Goal: Task Accomplishment & Management: Manage account settings

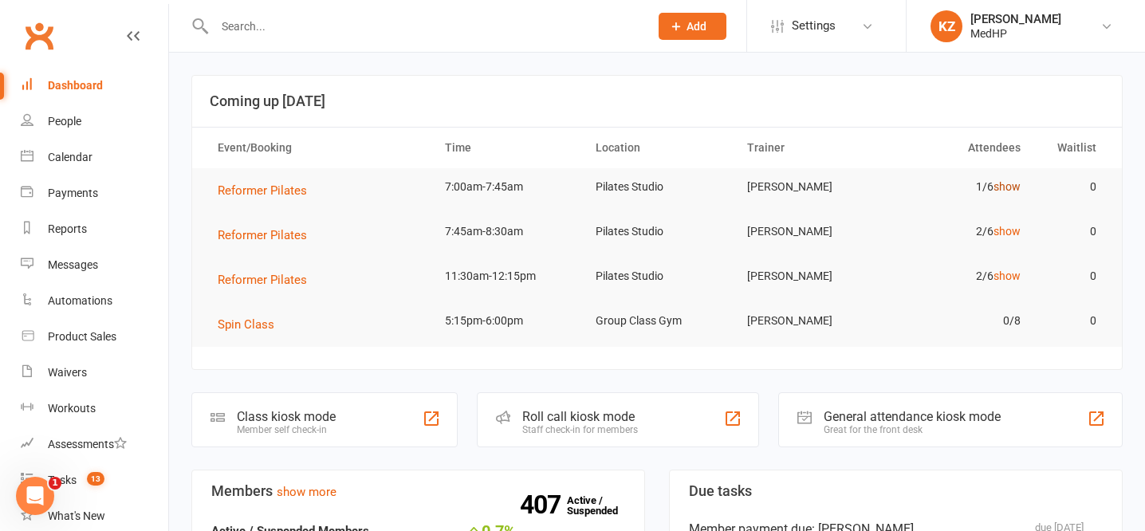
click at [1006, 188] on link "show" at bounding box center [1007, 186] width 27 height 13
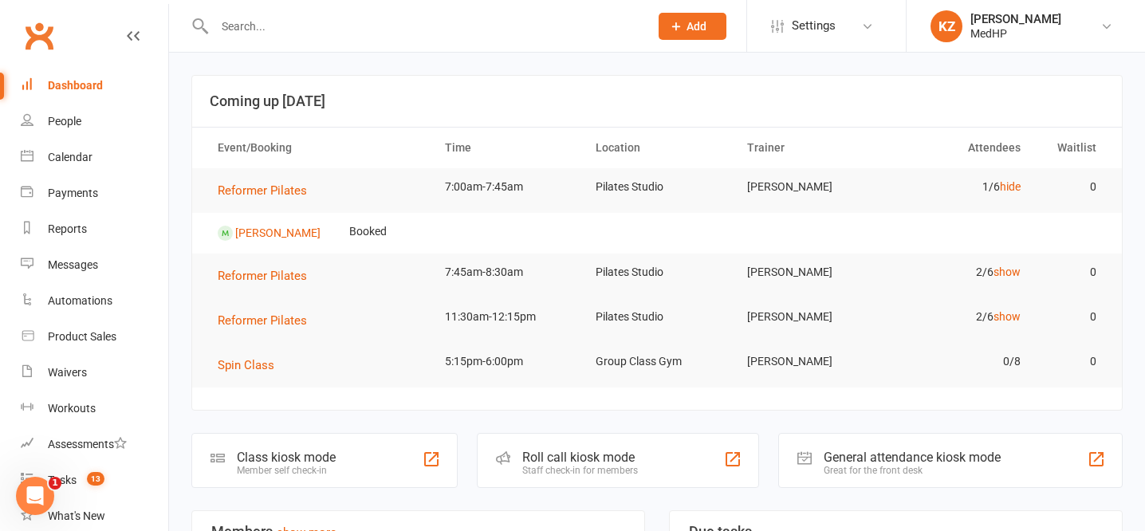
click at [1012, 259] on td "2/6 show" at bounding box center [960, 272] width 152 height 37
click at [1012, 275] on link "show" at bounding box center [1007, 272] width 27 height 13
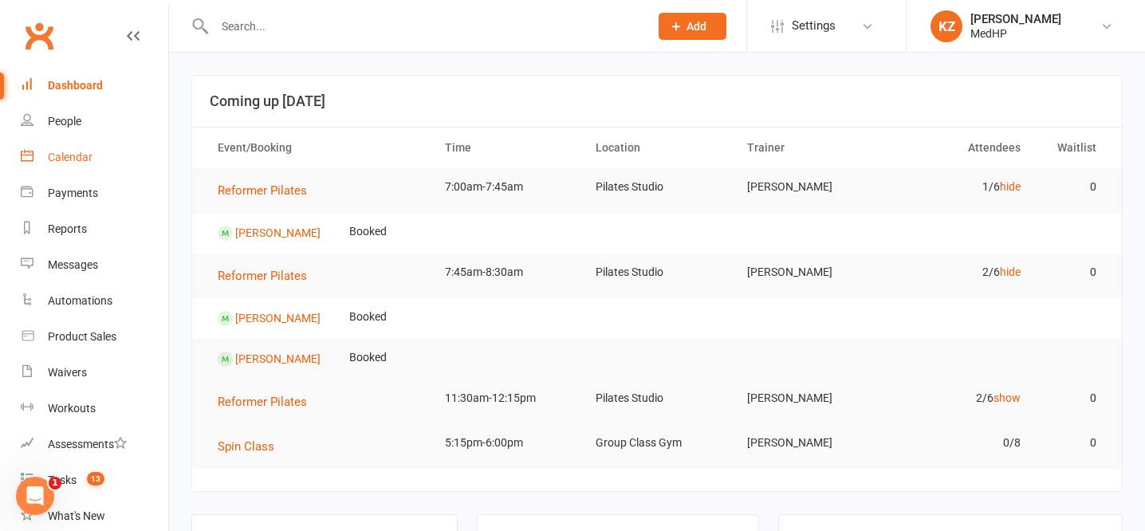
click at [75, 151] on div "Calendar" at bounding box center [70, 157] width 45 height 13
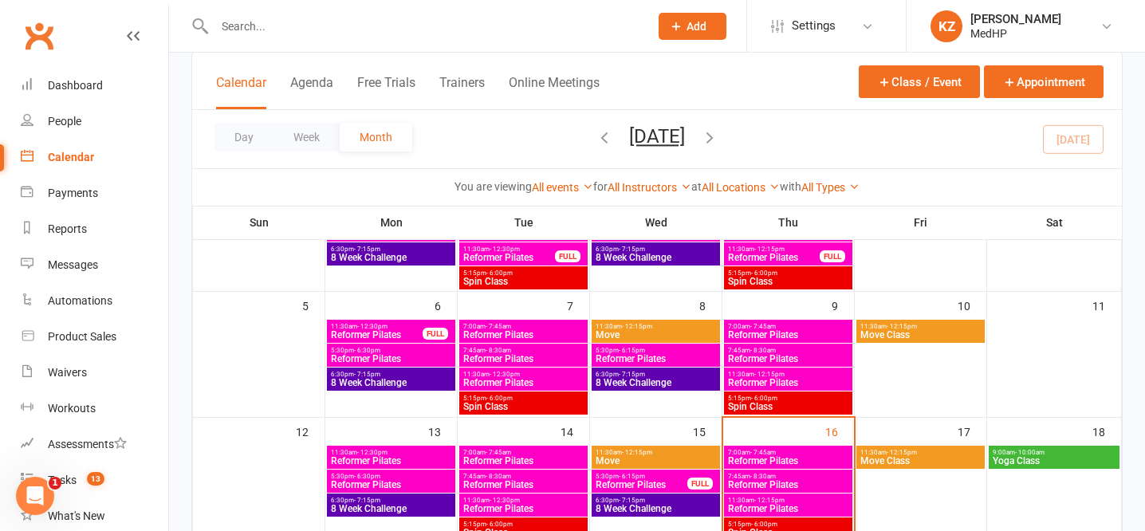
scroll to position [217, 0]
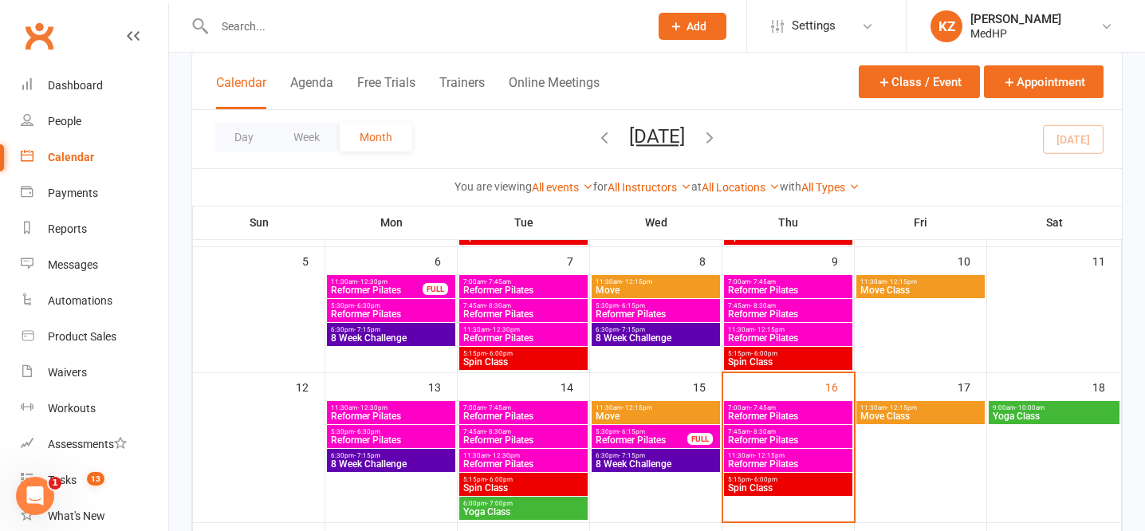
click at [802, 439] on span "Reformer Pilates" at bounding box center [788, 440] width 122 height 10
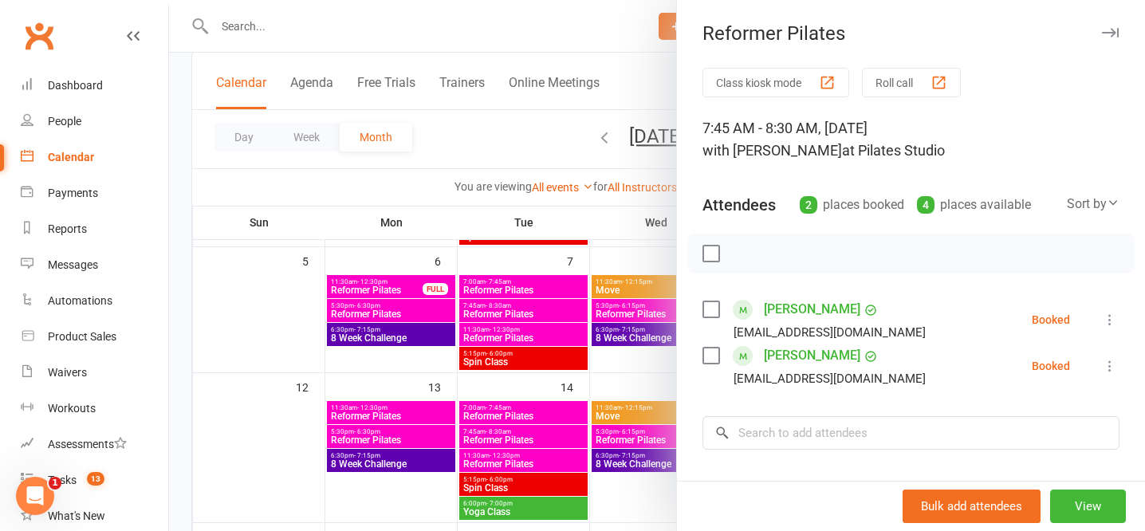
click at [1104, 364] on icon at bounding box center [1110, 366] width 16 height 16
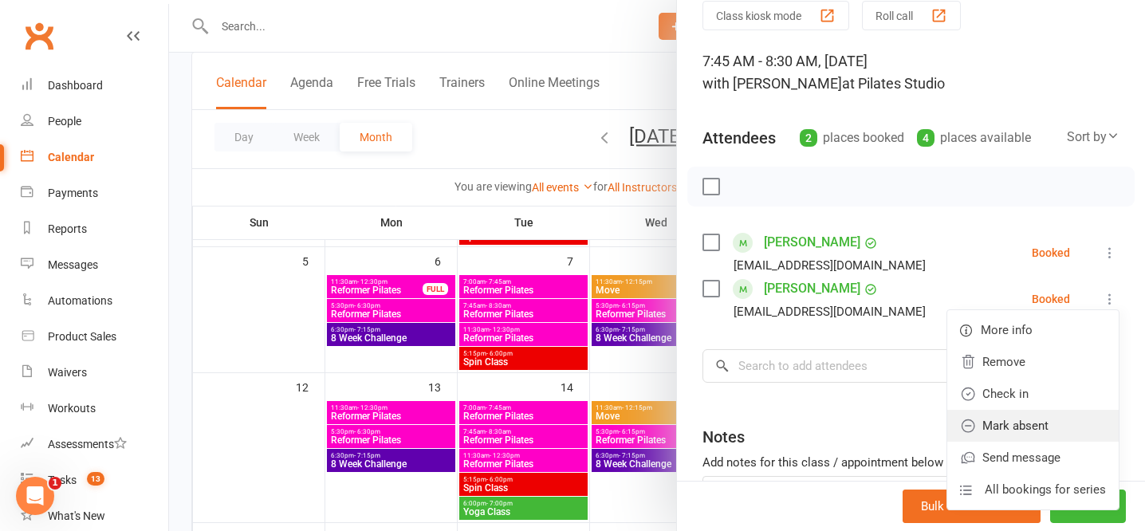
scroll to position [81, 0]
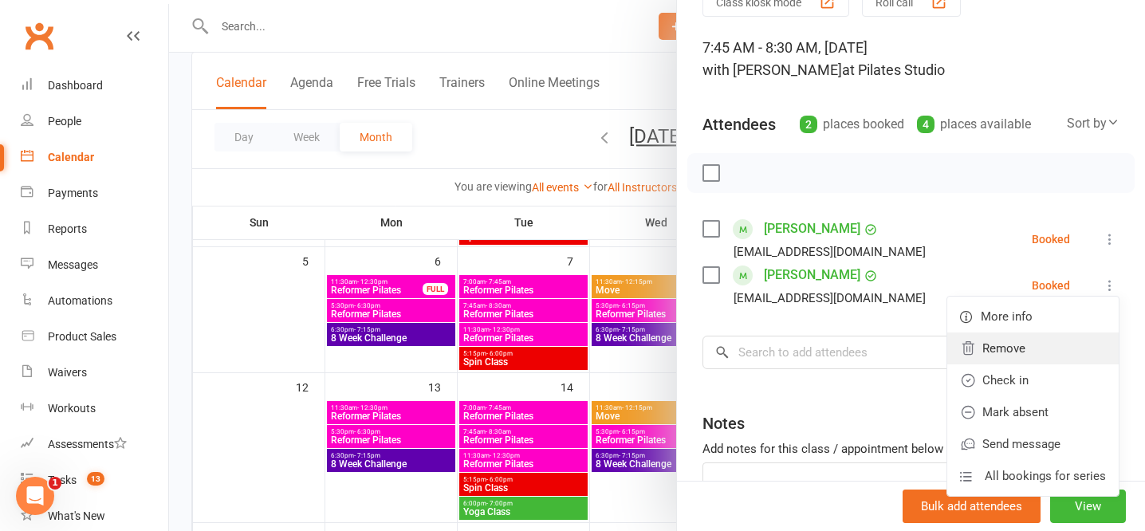
click at [1004, 349] on link "Remove" at bounding box center [1032, 349] width 171 height 32
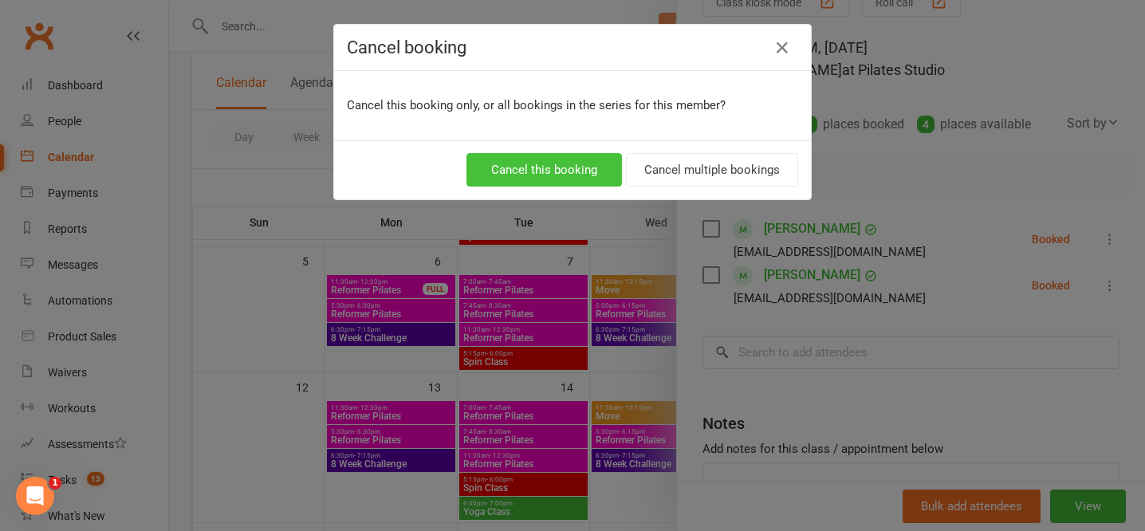
click at [530, 175] on button "Cancel this booking" at bounding box center [543, 169] width 155 height 33
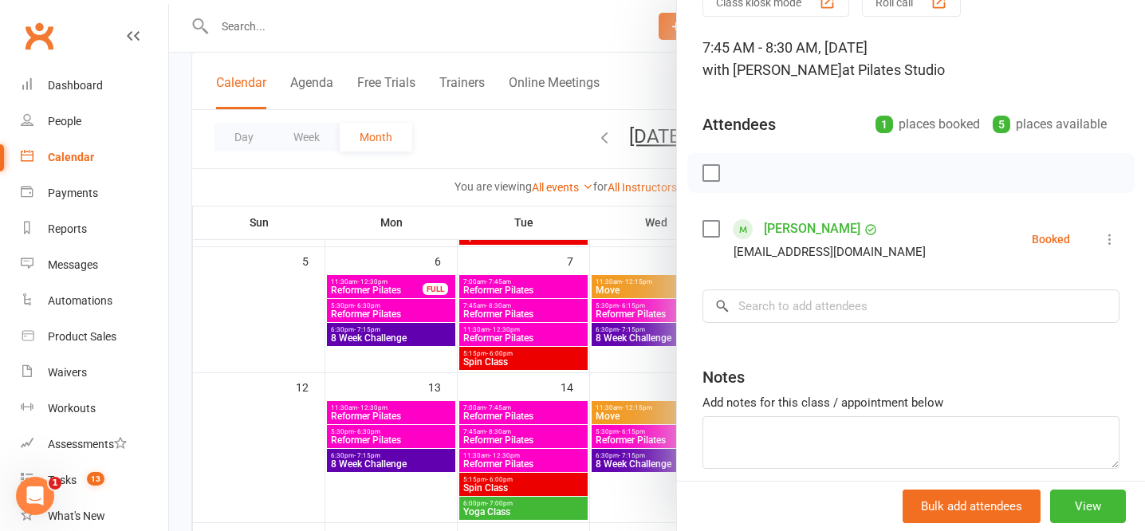
click at [474, 142] on div at bounding box center [657, 265] width 976 height 531
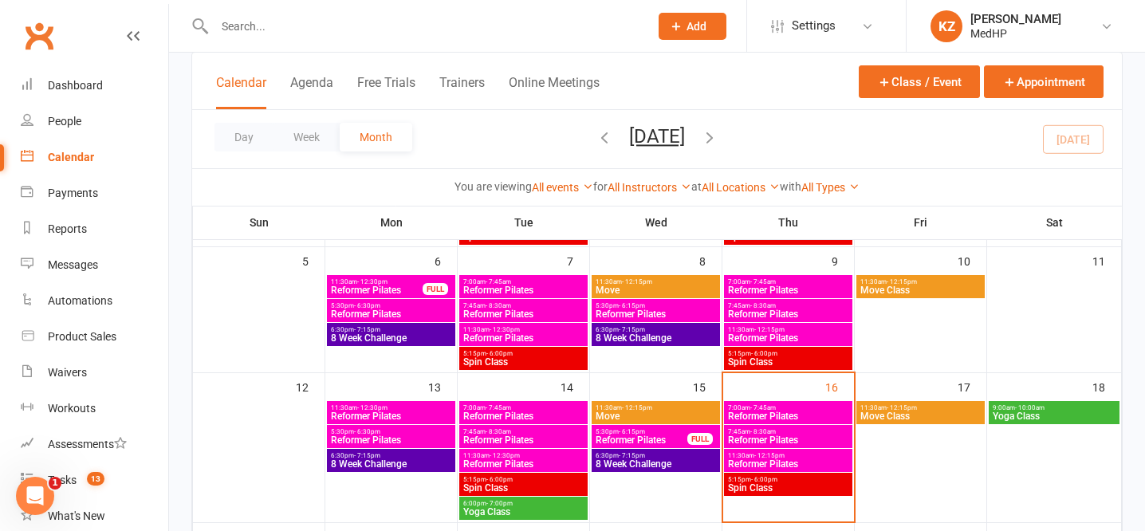
click at [767, 119] on div "Day Week Month [DATE] [DATE] Sun Mon Tue Wed Thu Fri Sat 28 29 30 01 02 03 04 0…" at bounding box center [657, 139] width 930 height 58
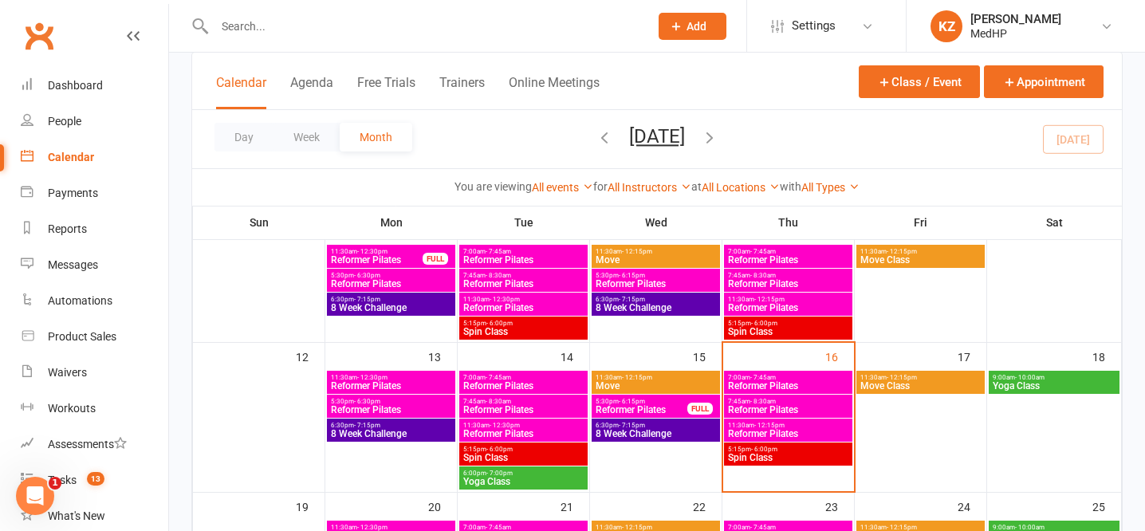
scroll to position [248, 0]
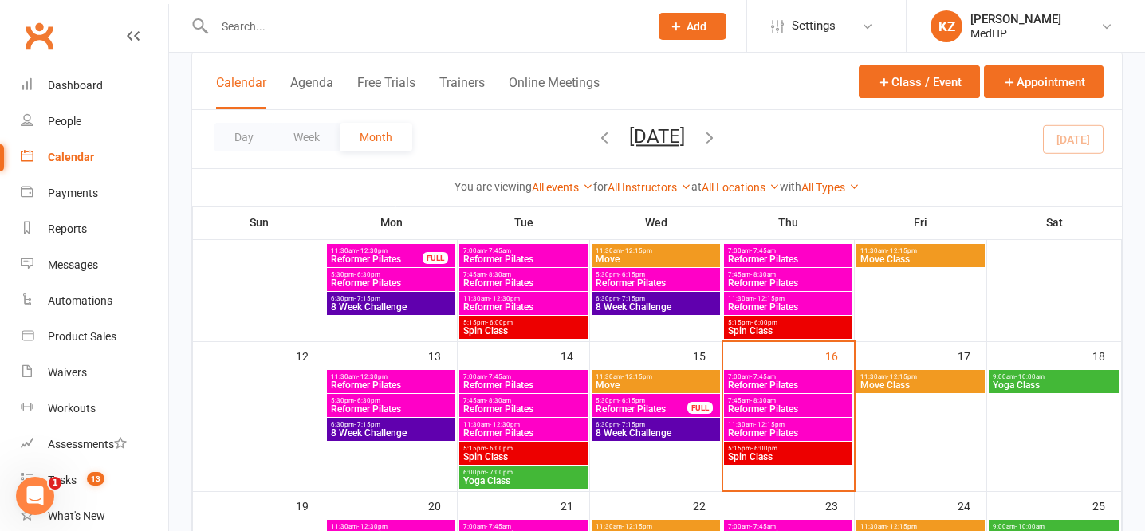
click at [758, 380] on span "Reformer Pilates" at bounding box center [788, 385] width 122 height 10
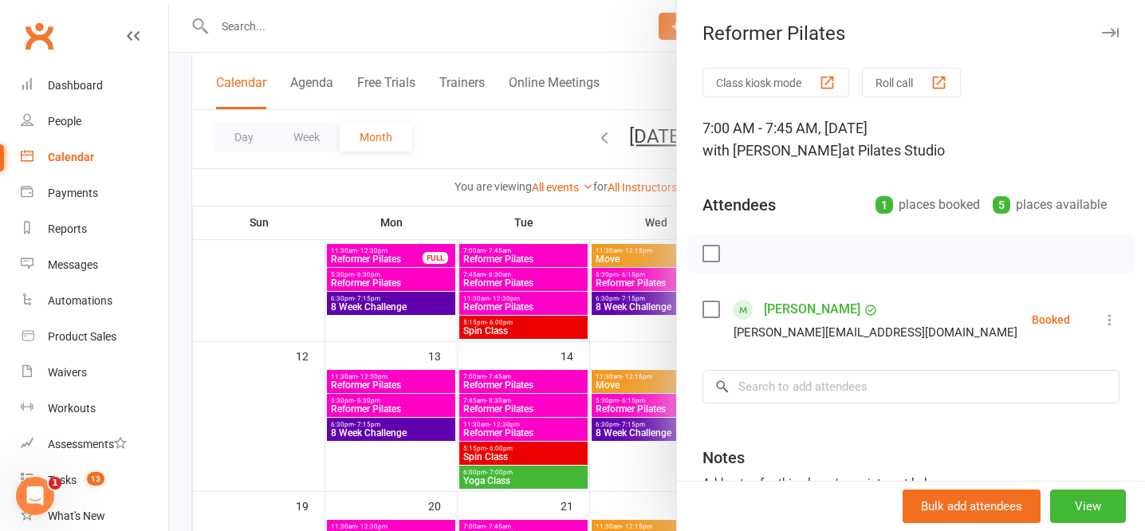
click at [1114, 325] on icon at bounding box center [1110, 320] width 16 height 16
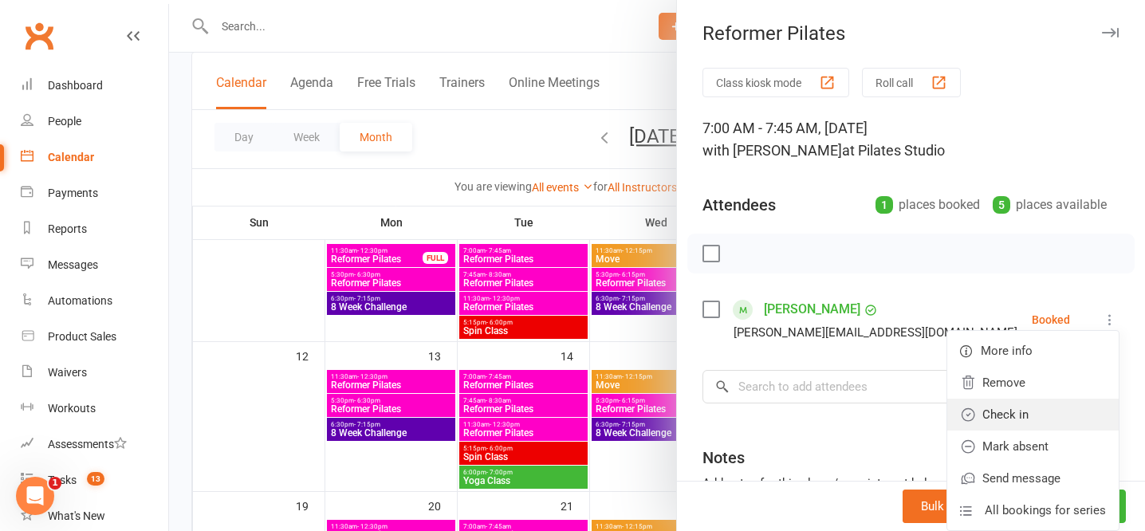
click at [976, 413] on icon at bounding box center [968, 415] width 16 height 16
